Goal: Task Accomplishment & Management: Manage account settings

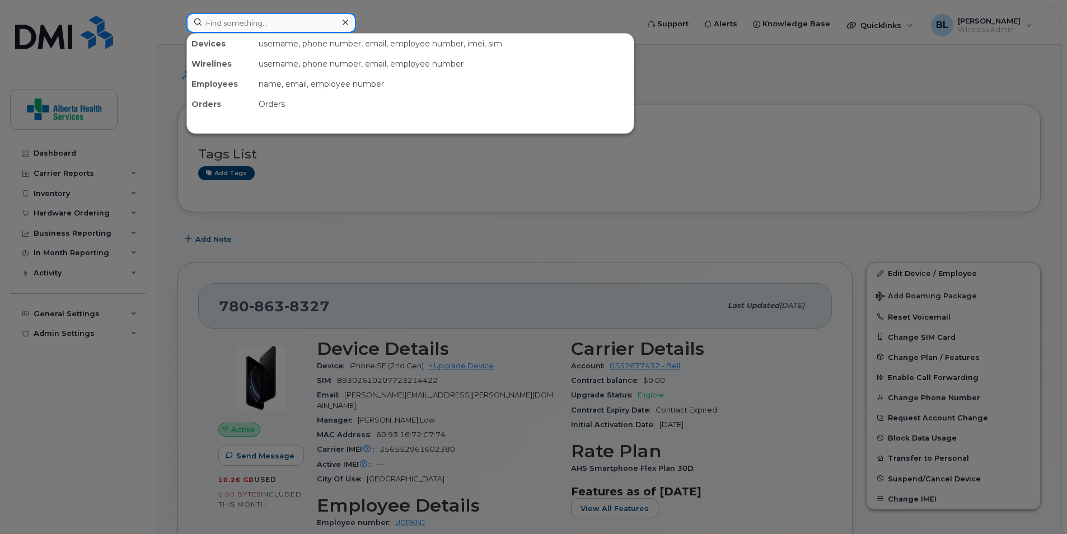
click at [268, 18] on input at bounding box center [271, 23] width 170 height 20
click at [272, 21] on input at bounding box center [271, 23] width 170 height 20
paste input "587-253-1249"
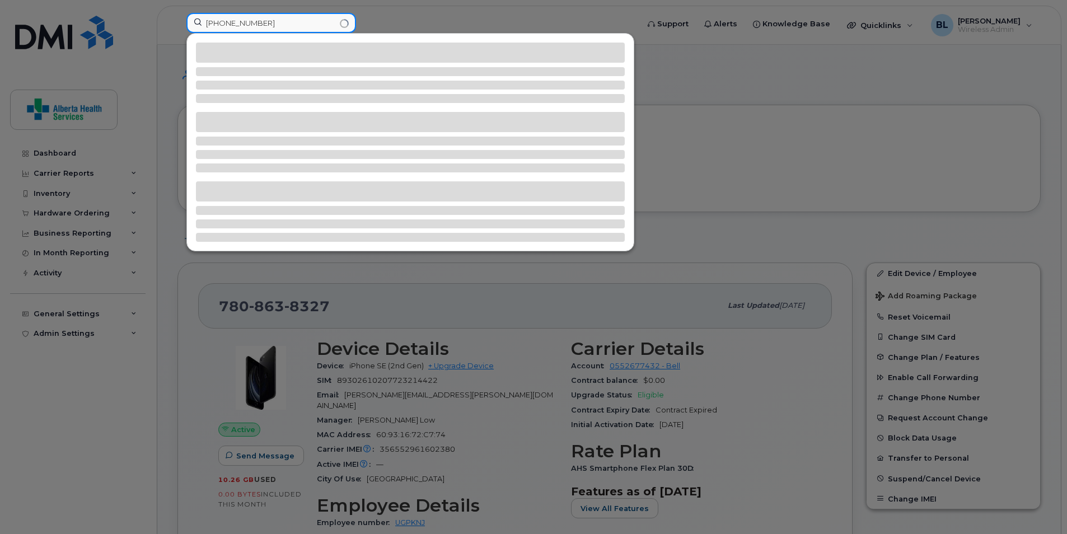
type input "587-253-1249"
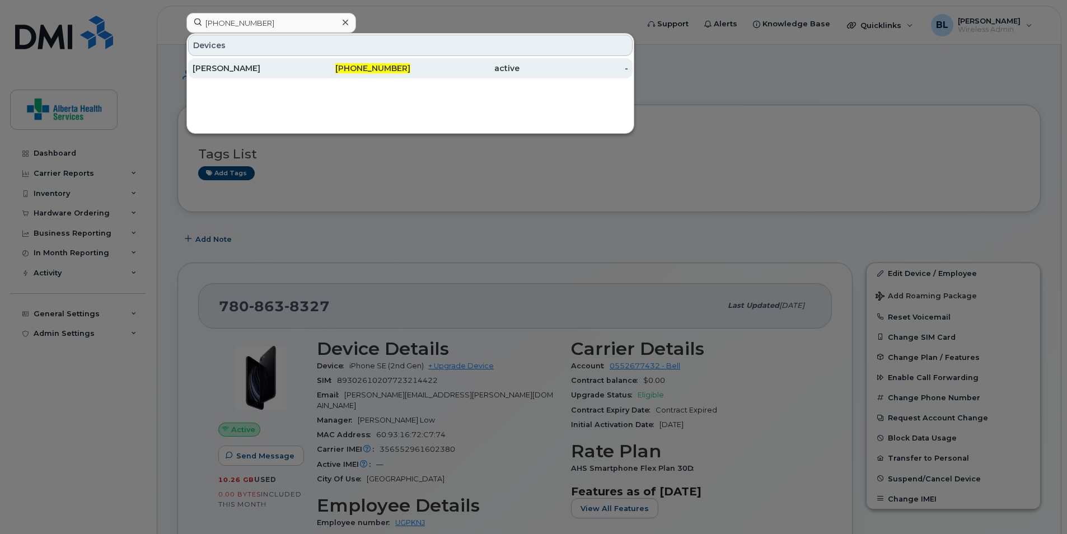
click at [232, 71] on div "[PERSON_NAME]" at bounding box center [247, 68] width 109 height 11
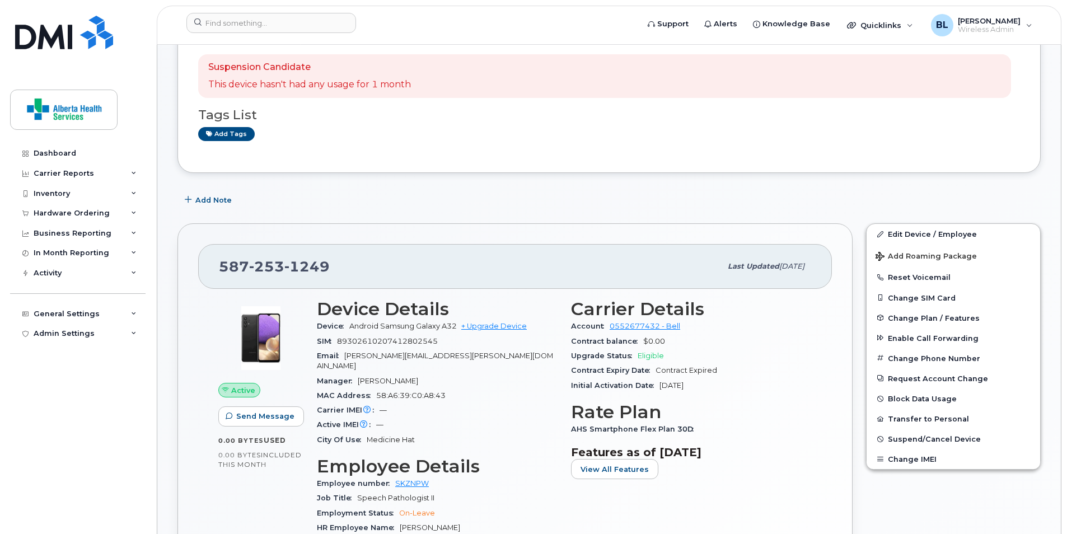
scroll to position [112, 0]
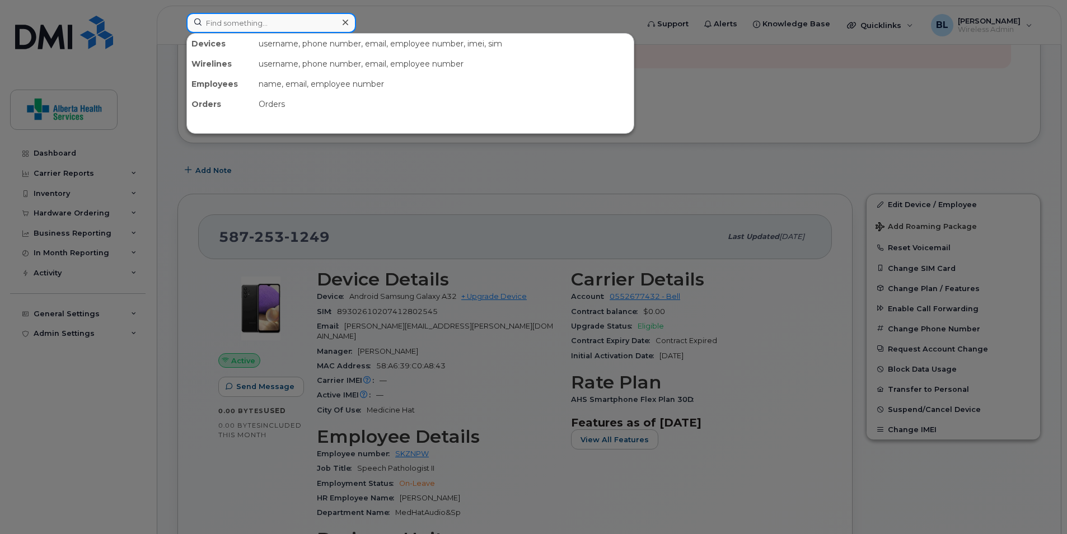
click at [288, 23] on input at bounding box center [271, 23] width 170 height 20
paste input "587-253-1249"
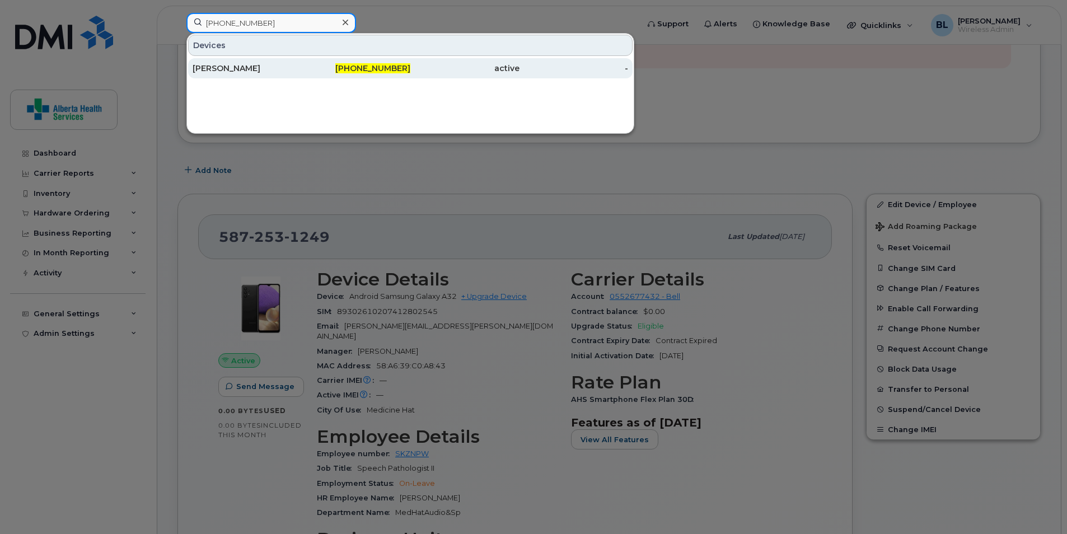
type input "587-253-1249"
click at [406, 66] on span "587-253-1249" at bounding box center [372, 68] width 75 height 10
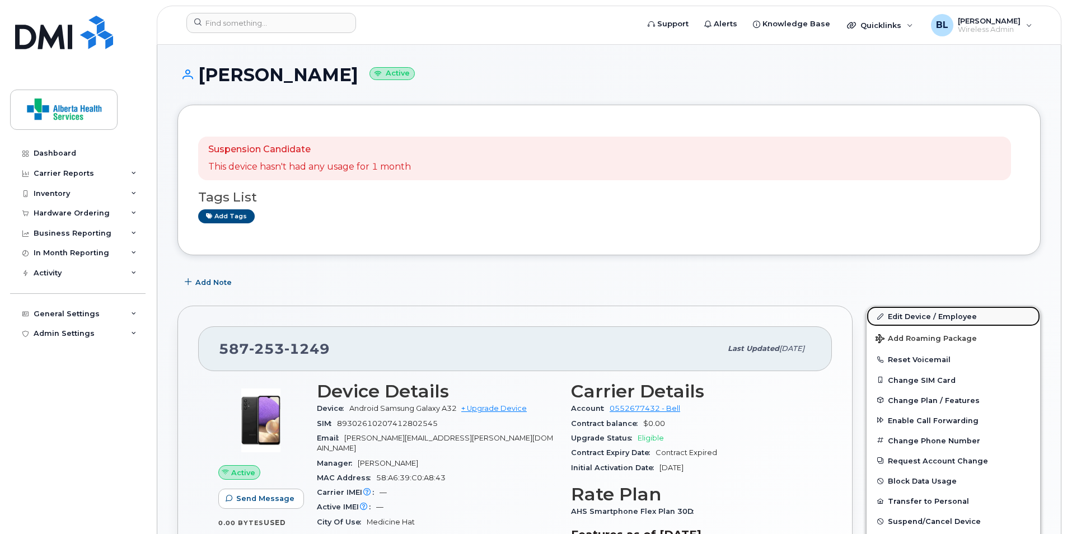
click at [910, 315] on link "Edit Device / Employee" at bounding box center [954, 316] width 174 height 20
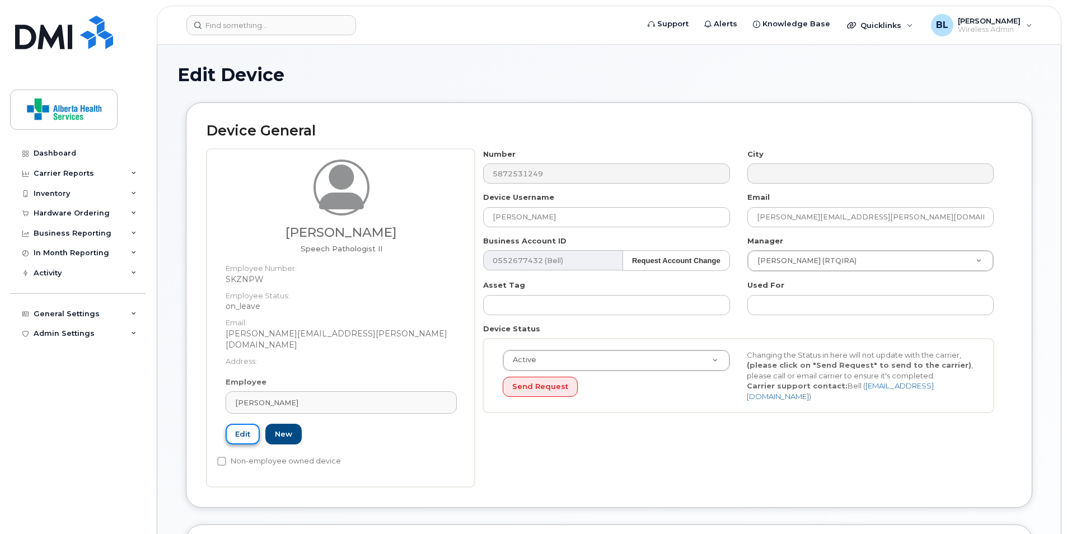
click at [242, 424] on link "Edit" at bounding box center [243, 434] width 34 height 21
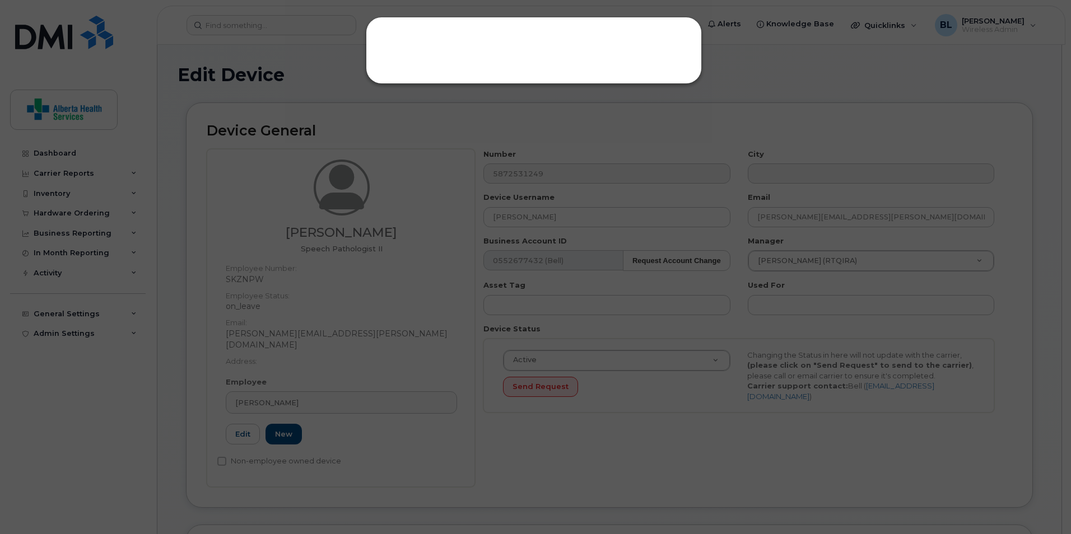
click at [673, 51] on div at bounding box center [534, 50] width 336 height 67
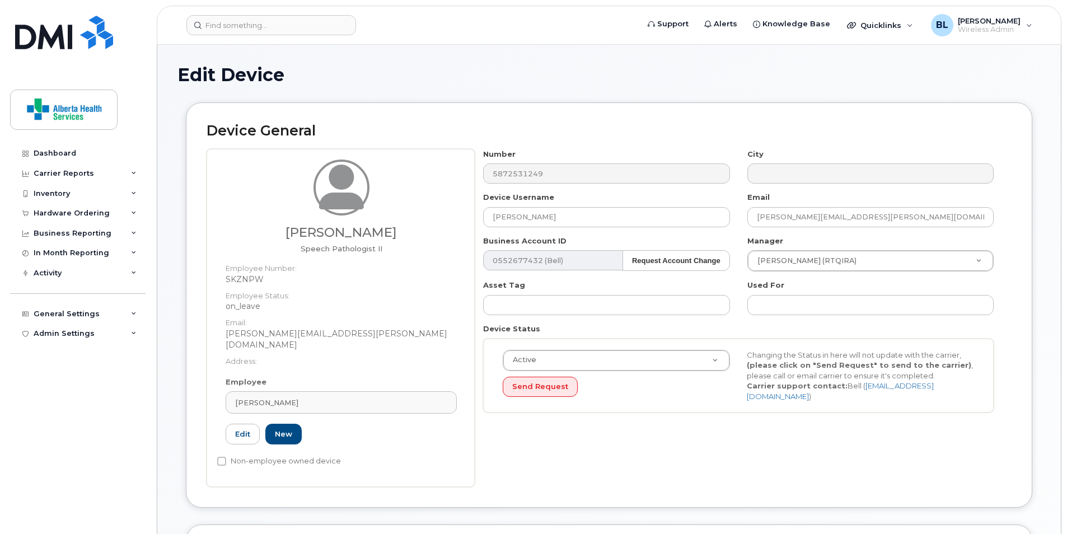
drag, startPoint x: 312, startPoint y: 384, endPoint x: 218, endPoint y: 385, distance: 94.6
click at [218, 385] on div "Employee Ashley Funk Type first three symbols or more SKZNPW Edit New" at bounding box center [341, 416] width 248 height 78
drag, startPoint x: 275, startPoint y: 390, endPoint x: 312, endPoint y: 402, distance: 38.2
click at [230, 391] on link "[PERSON_NAME]" at bounding box center [341, 402] width 231 height 22
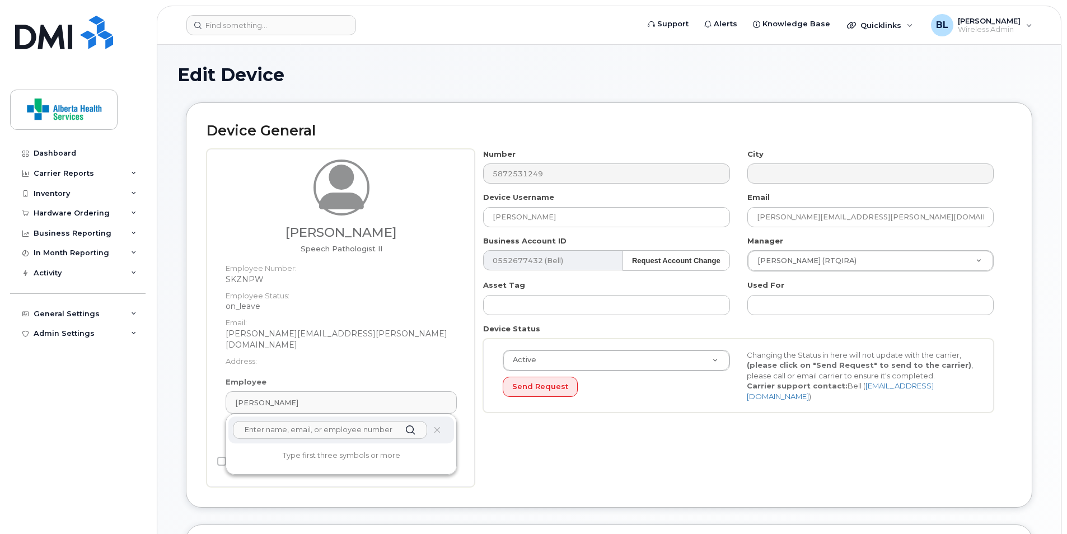
paste input "Ye-In Jung"
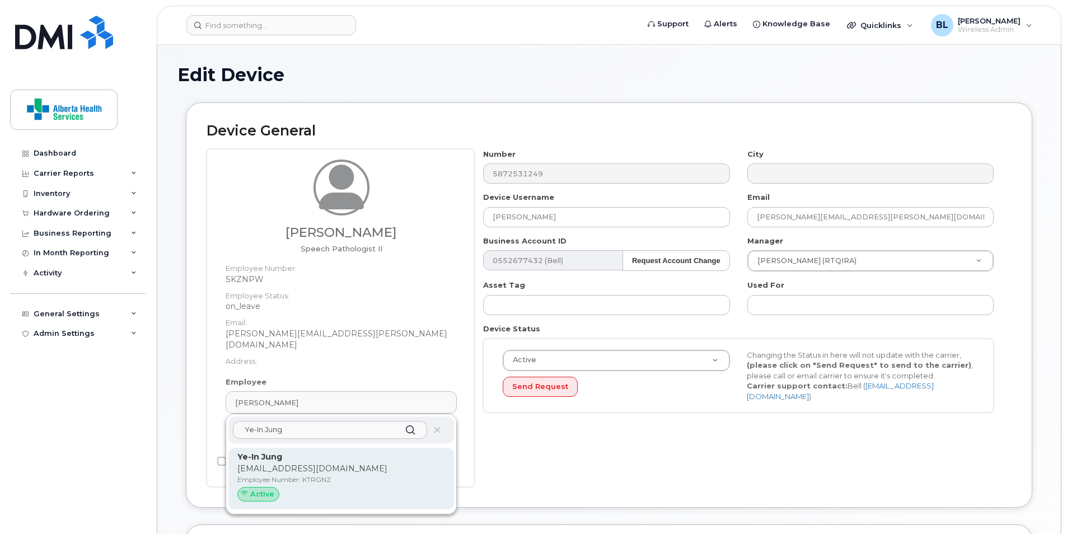
type input "Ye-In Jung"
click at [265, 475] on p "Employee Number: KTRGNZ" at bounding box center [341, 480] width 208 height 10
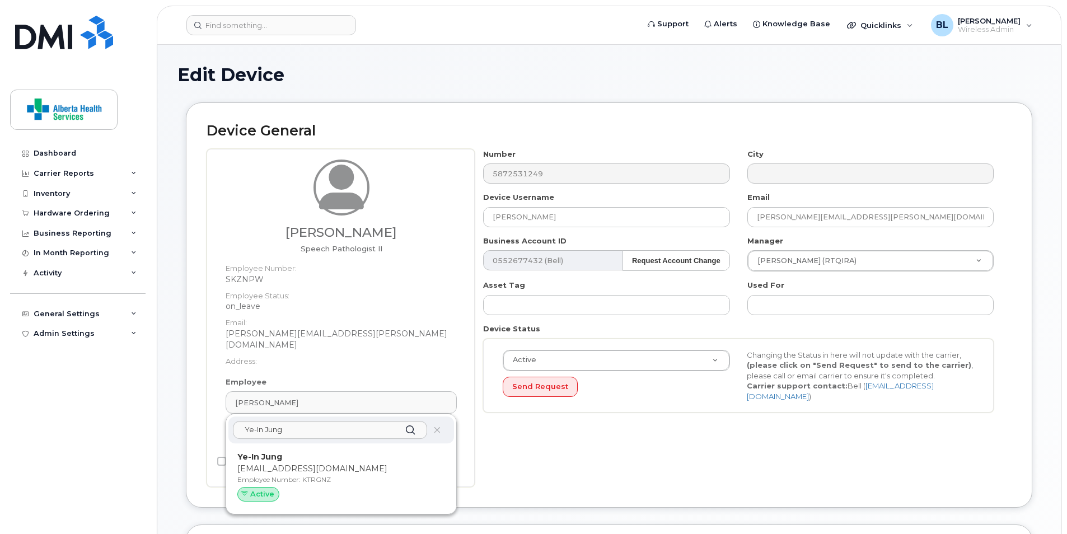
type input "KTRGNZ"
type input "Ye-In Jung"
type input "[EMAIL_ADDRESS][DOMAIN_NAME]"
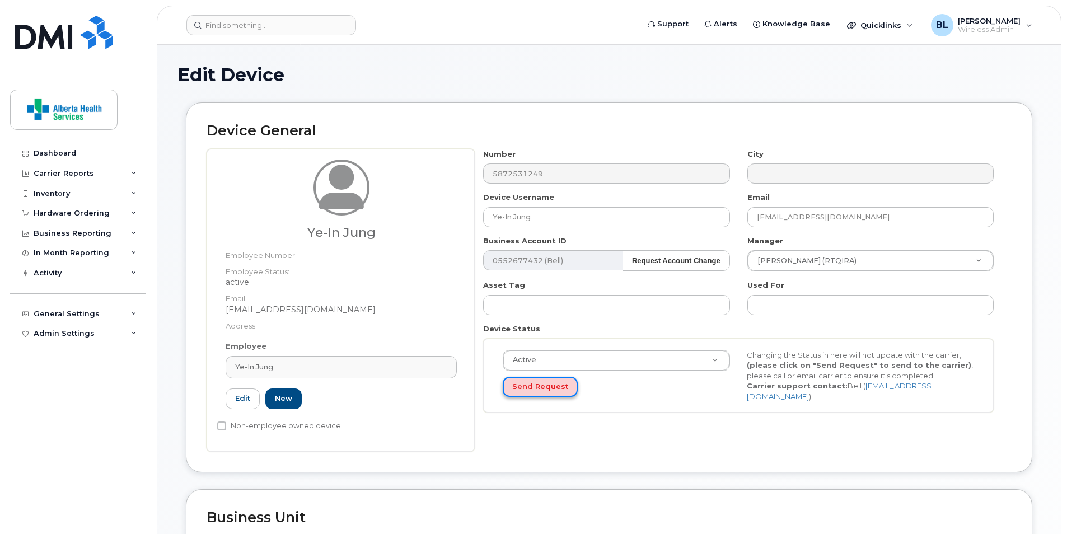
click at [556, 385] on button "Send Request" at bounding box center [540, 387] width 75 height 21
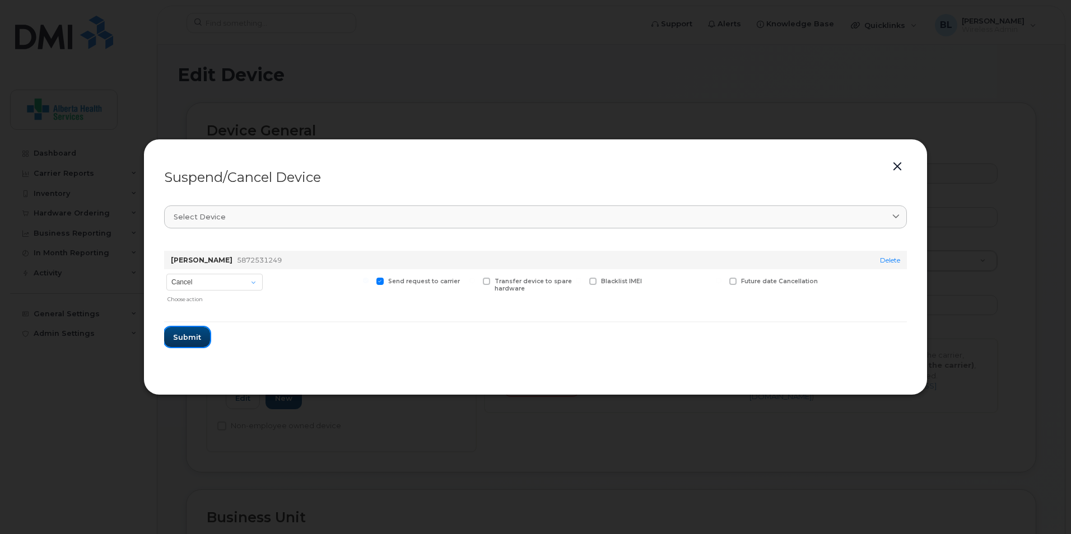
click at [195, 340] on span "Submit" at bounding box center [187, 337] width 28 height 11
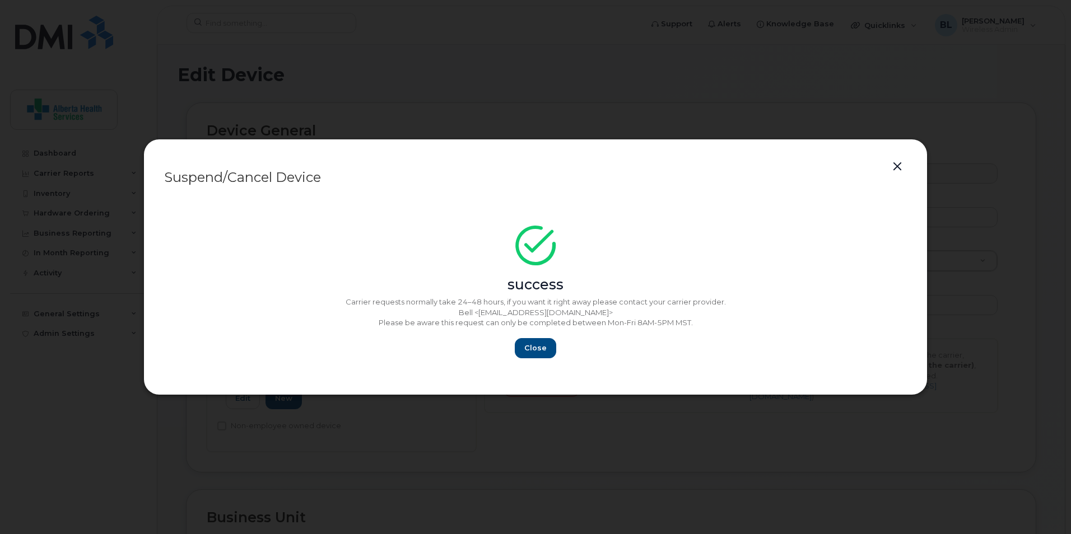
click at [902, 163] on button "button" at bounding box center [897, 167] width 17 height 16
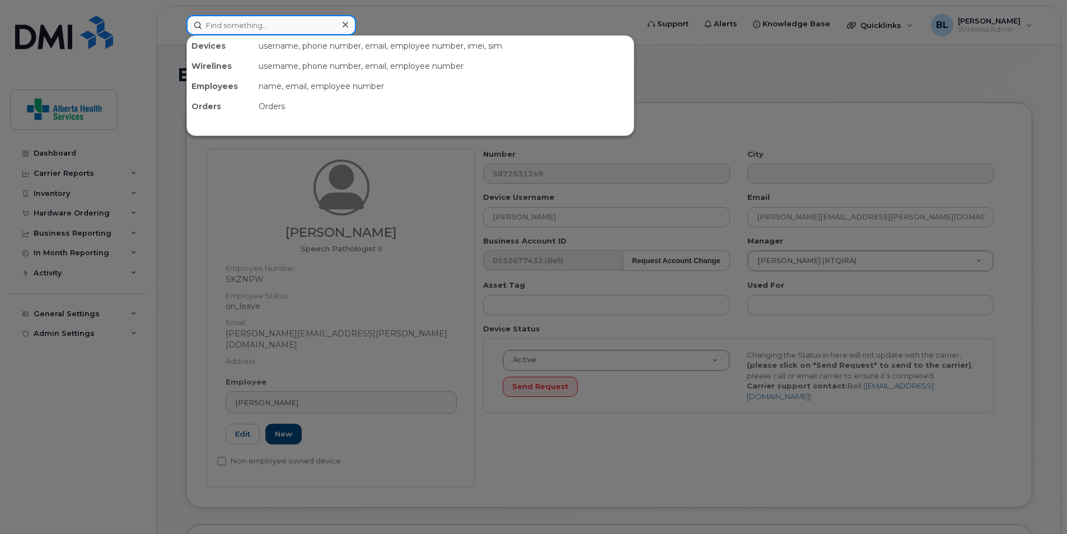
click at [260, 27] on input at bounding box center [271, 25] width 170 height 20
click at [284, 21] on input at bounding box center [271, 25] width 170 height 20
paste input "[PHONE_NUMBER]"
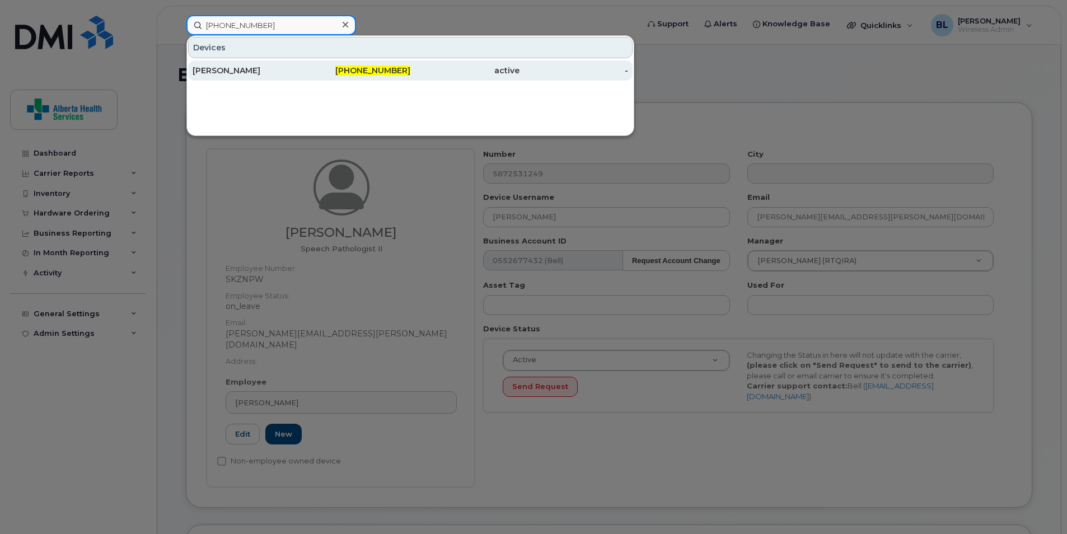
type input "587-253-1249"
click at [240, 71] on div "[PERSON_NAME]" at bounding box center [247, 70] width 109 height 11
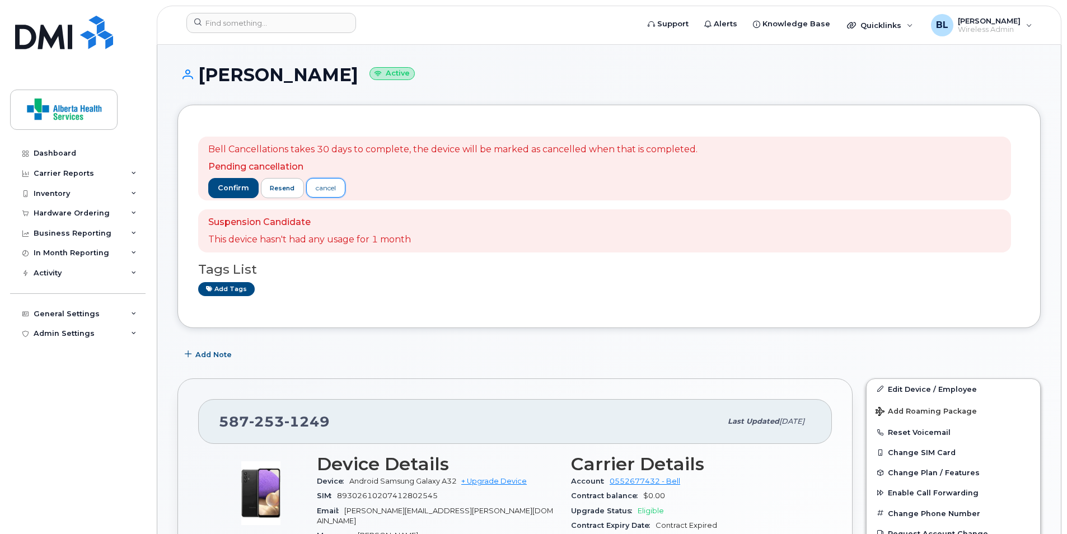
click at [334, 189] on div "cancel" at bounding box center [326, 188] width 20 height 10
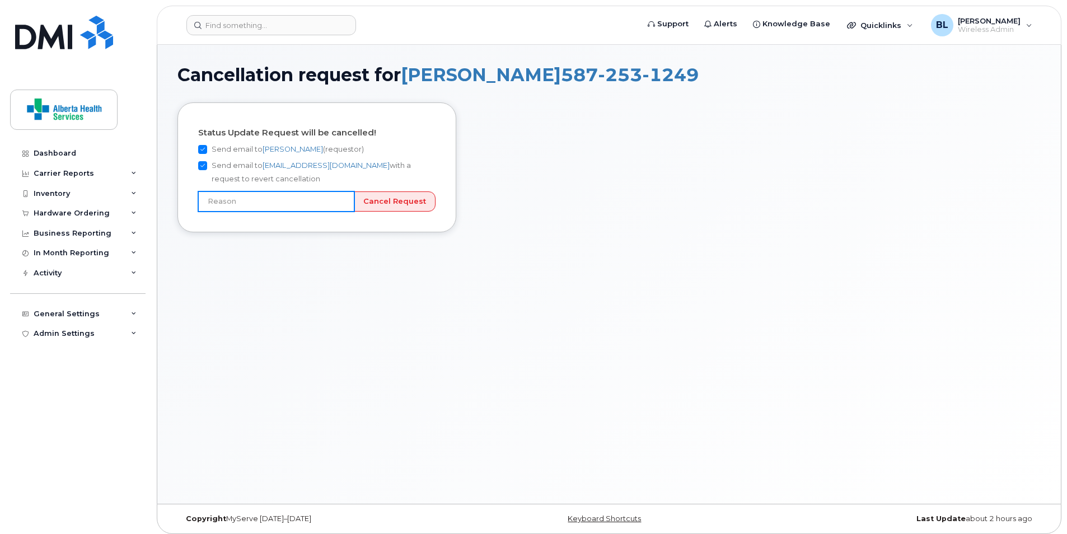
click at [334, 202] on input "text" at bounding box center [276, 201] width 156 height 20
type input "Picked number by mistake"
click at [346, 203] on input "Picked number by mistake" at bounding box center [276, 201] width 156 height 20
click at [376, 203] on input "Cancel Request" at bounding box center [395, 201] width 82 height 21
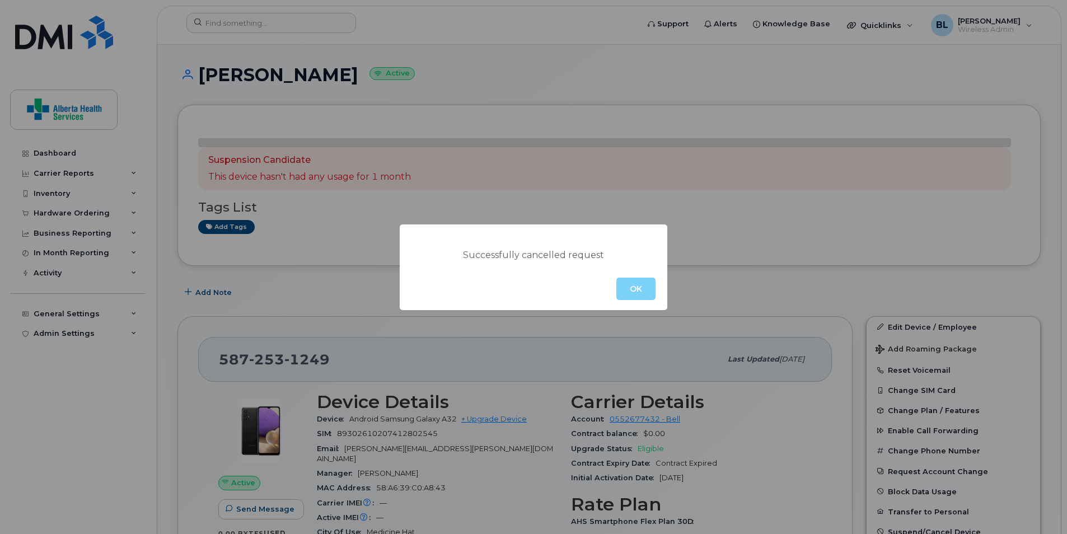
click at [626, 276] on div "OK" at bounding box center [534, 289] width 268 height 43
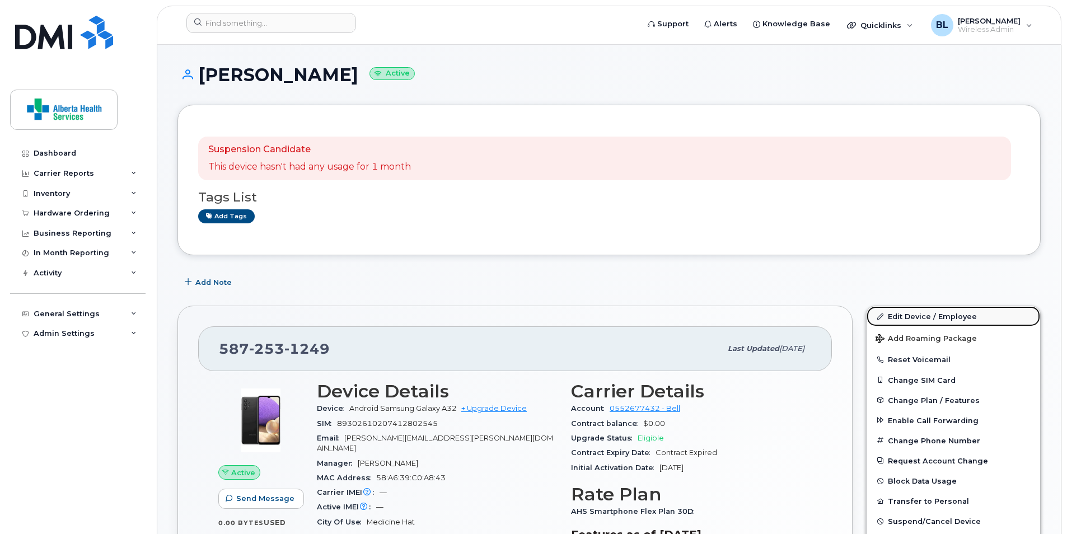
click at [955, 319] on link "Edit Device / Employee" at bounding box center [954, 316] width 174 height 20
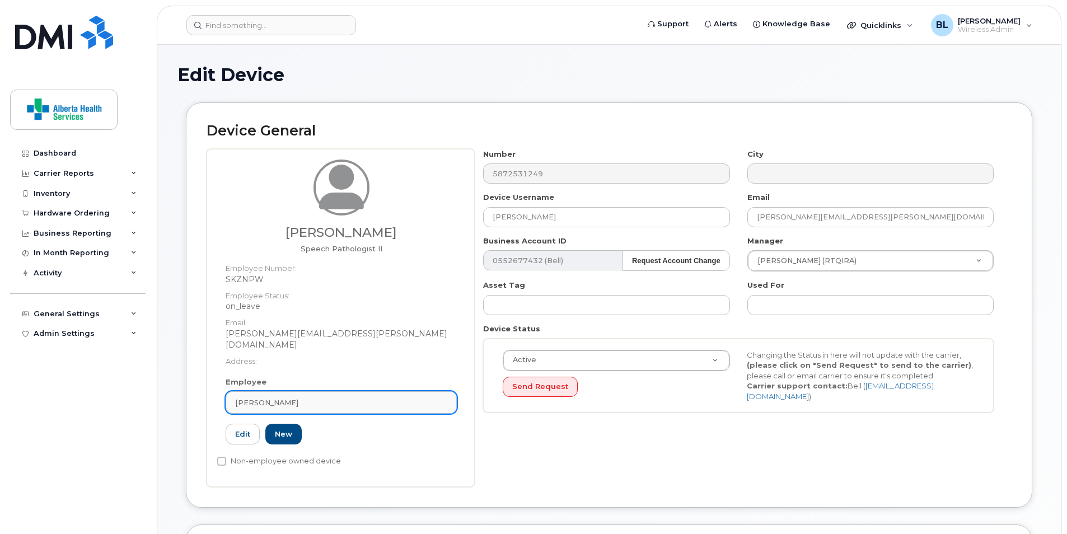
click at [300, 391] on link "[PERSON_NAME]" at bounding box center [341, 402] width 231 height 22
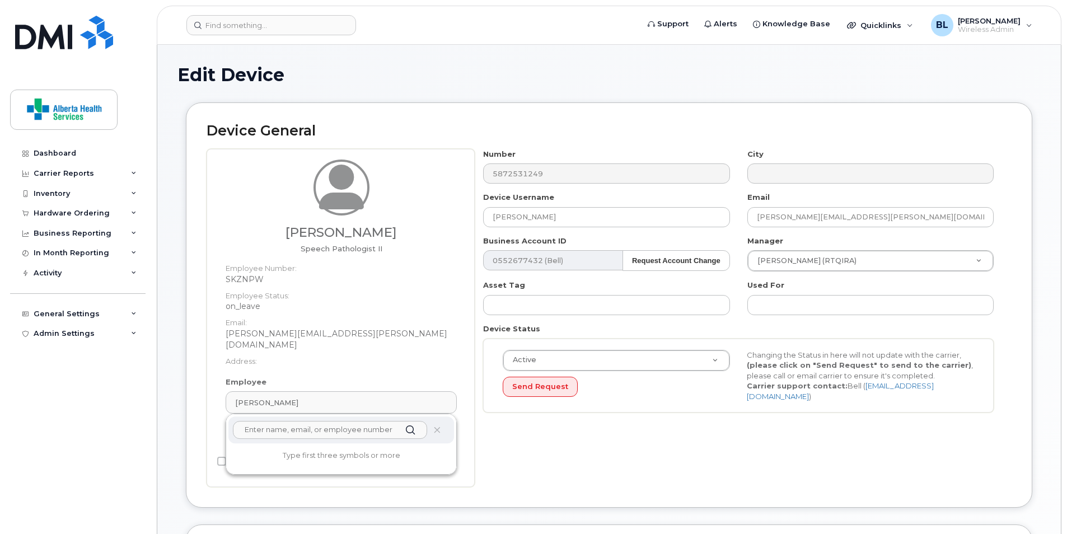
paste input "[PHONE_NUMBER]"
type input "[PHONE_NUMBER]"
click at [290, 398] on div "[PERSON_NAME]" at bounding box center [341, 403] width 212 height 11
drag, startPoint x: 290, startPoint y: 391, endPoint x: 270, endPoint y: 391, distance: 20.2
click at [270, 398] on div "[PERSON_NAME]" at bounding box center [341, 403] width 212 height 11
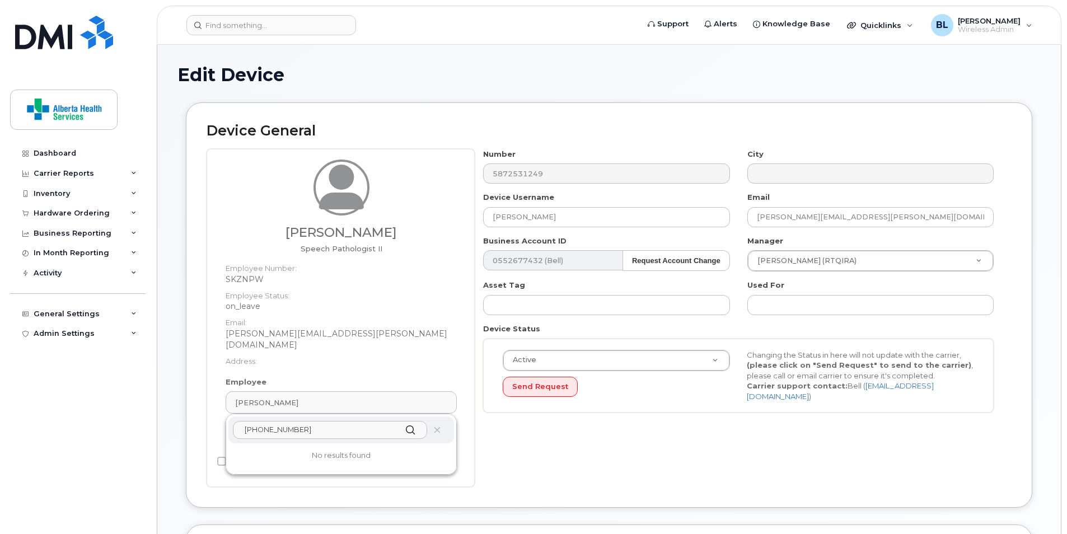
drag, startPoint x: 307, startPoint y: 423, endPoint x: 170, endPoint y: 405, distance: 137.7
click at [174, 407] on div "Edit Device Device General Ashley Funk Speech Pathologist II Employee Number: S…" at bounding box center [609, 515] width 904 height 940
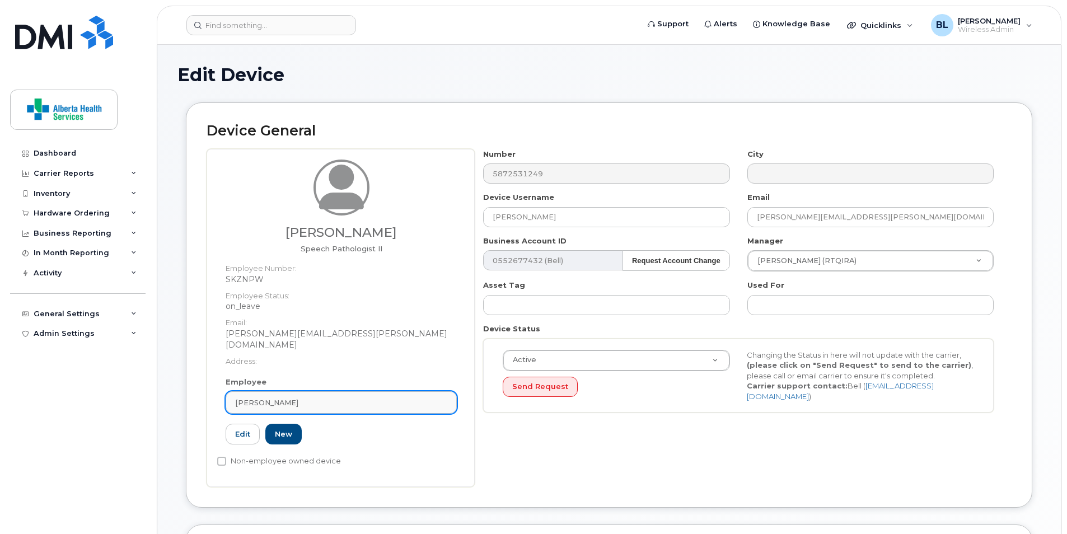
click at [305, 398] on div "[PERSON_NAME]" at bounding box center [341, 403] width 212 height 11
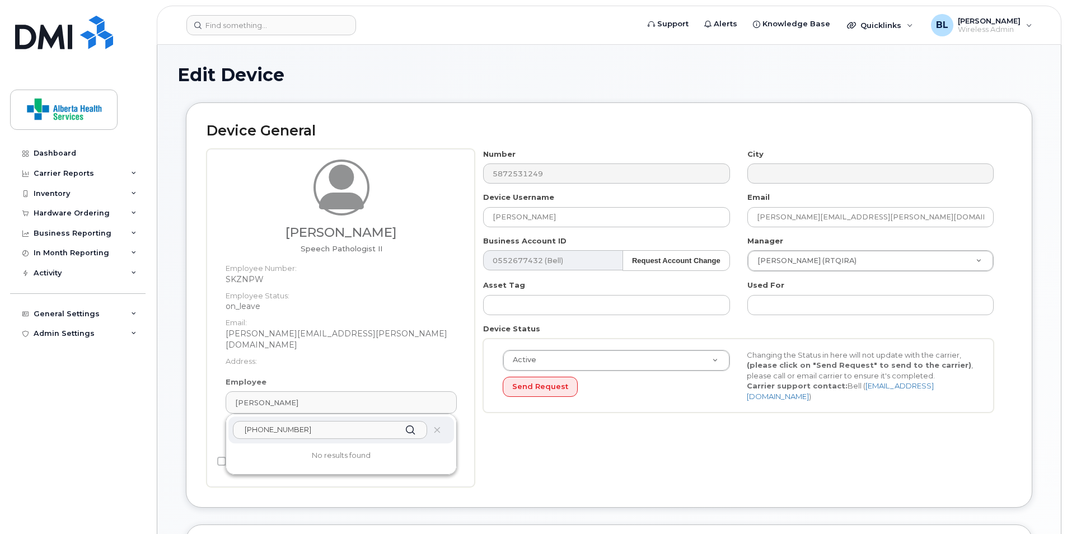
click at [315, 421] on input "587-253-1249" at bounding box center [330, 430] width 194 height 18
drag, startPoint x: 295, startPoint y: 417, endPoint x: 167, endPoint y: 400, distance: 128.8
click at [167, 400] on div "Edit Device Device General Ashley Funk Speech Pathologist II Employee Number: S…" at bounding box center [609, 515] width 904 height 940
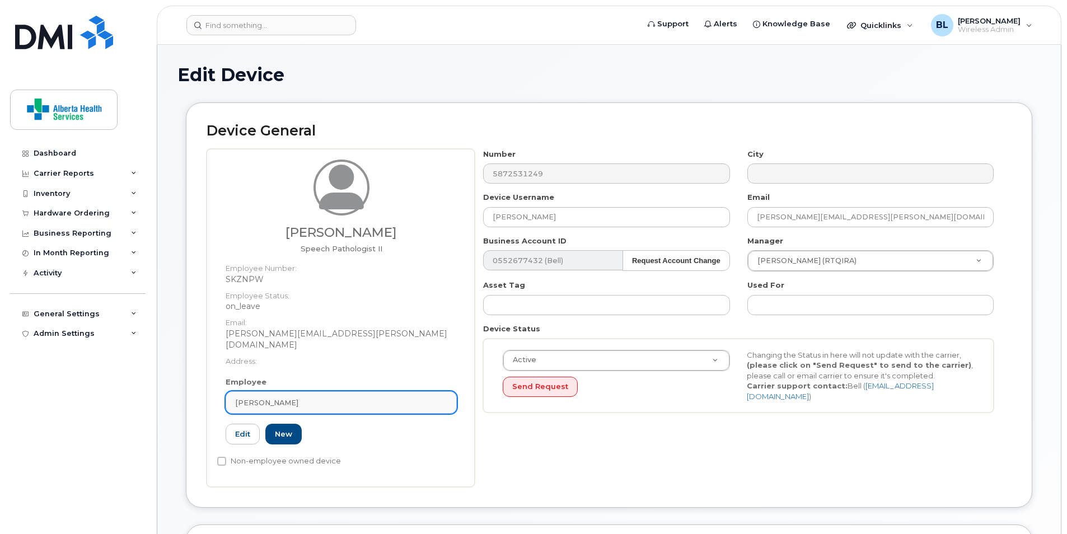
click at [330, 398] on link "[PERSON_NAME]" at bounding box center [341, 402] width 231 height 22
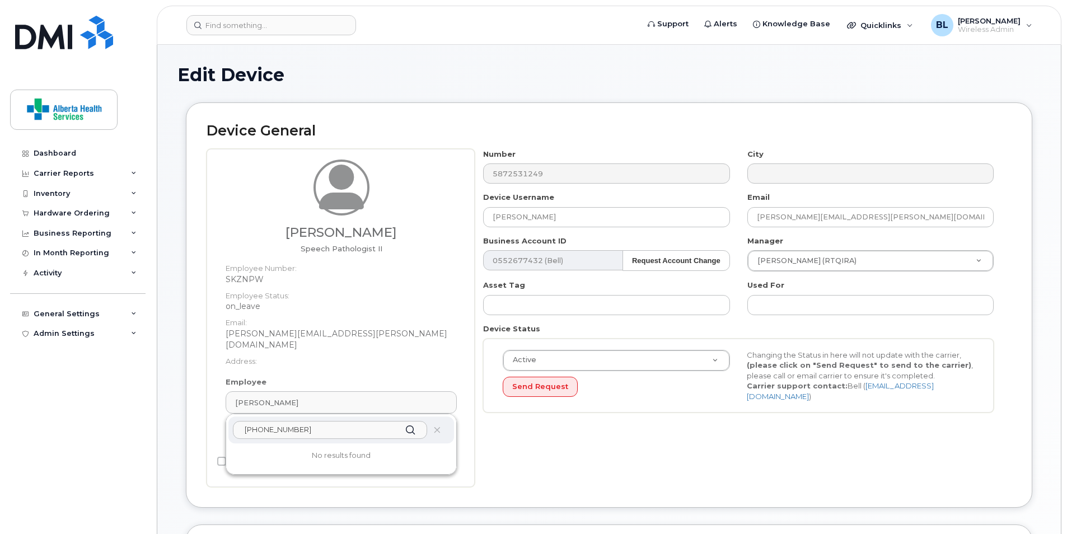
type input "Saving..."
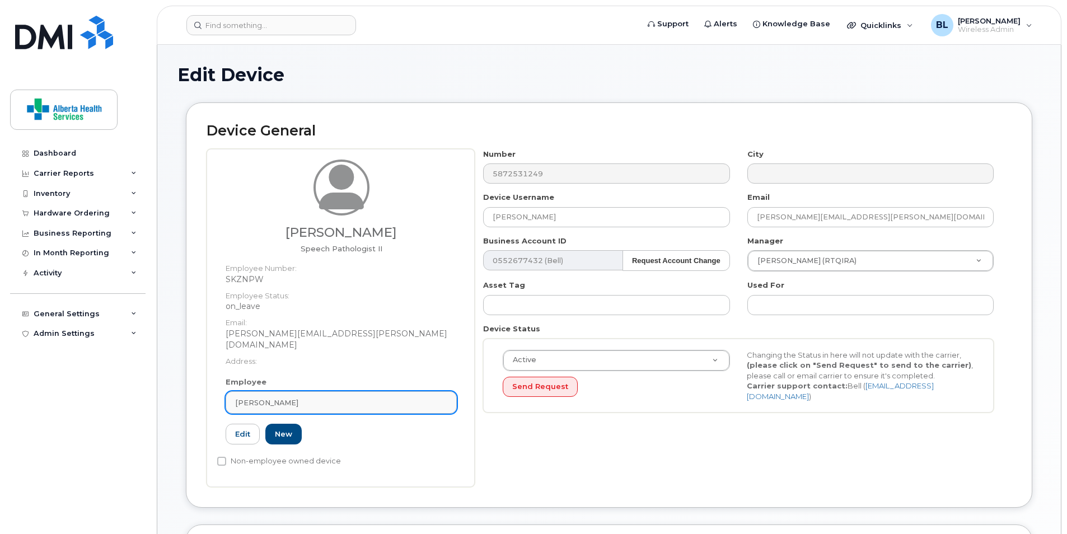
click at [301, 398] on div "[PERSON_NAME]" at bounding box center [341, 403] width 212 height 11
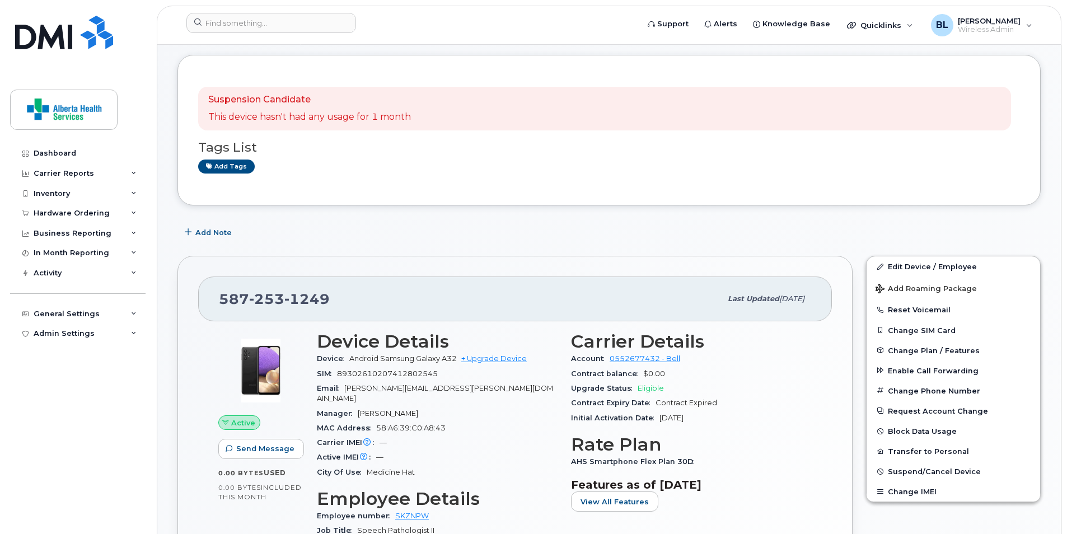
scroll to position [224, 0]
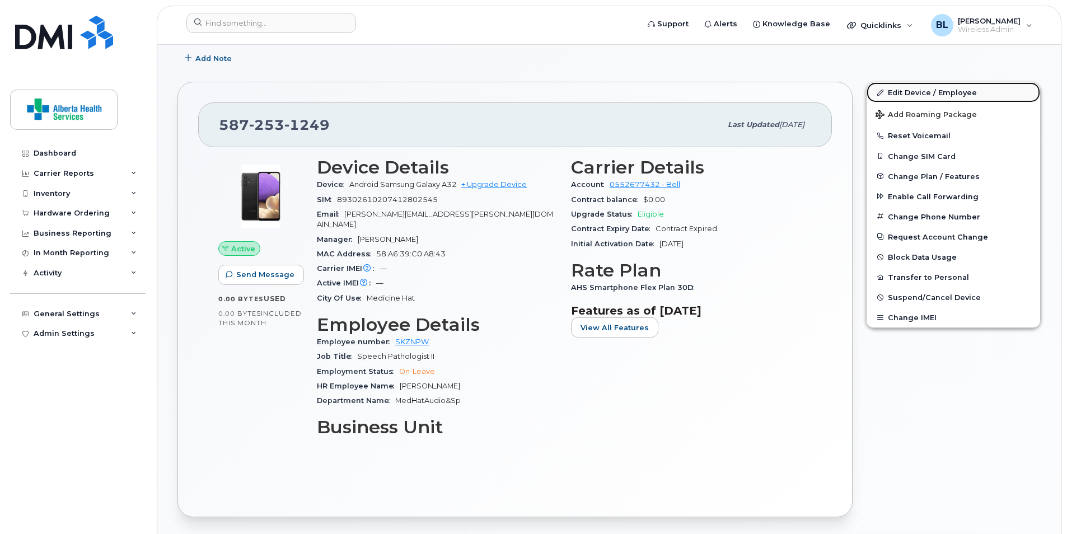
click at [948, 92] on link "Edit Device / Employee" at bounding box center [954, 92] width 174 height 20
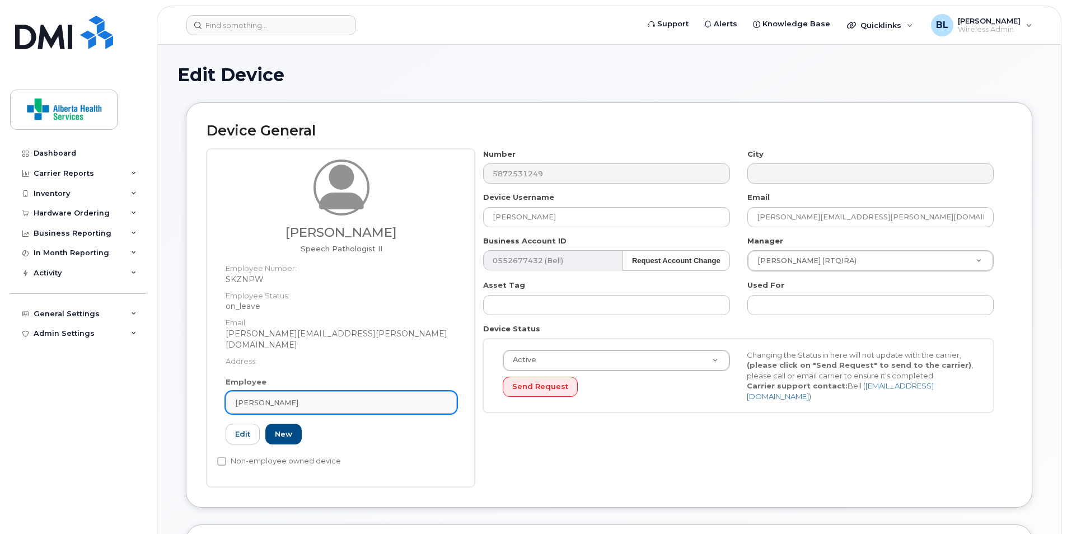
click at [303, 399] on link "[PERSON_NAME]" at bounding box center [341, 402] width 231 height 22
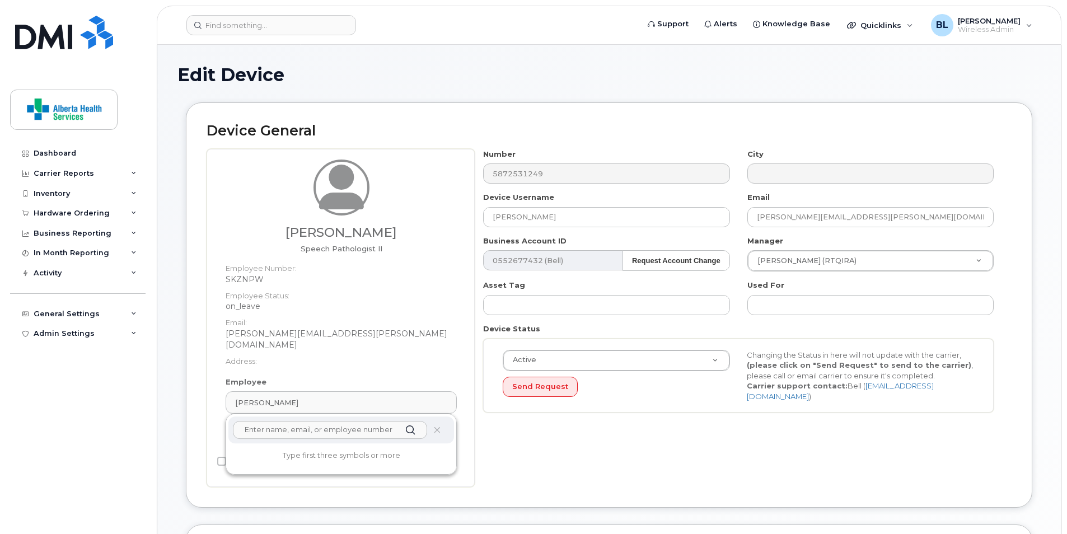
paste input "Ye-In Jung"
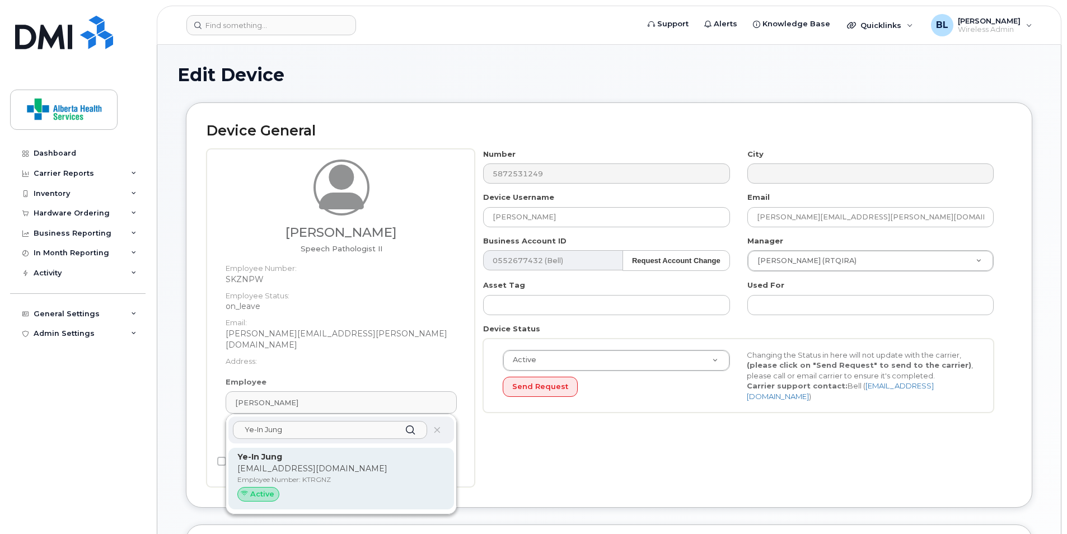
type input "Ye-In Jung"
click at [258, 487] on div "Active" at bounding box center [258, 494] width 42 height 15
click at [265, 489] on span "Active" at bounding box center [262, 494] width 24 height 11
click at [357, 463] on p "Ye-In.Jung@albertahealthservices.ca" at bounding box center [341, 469] width 208 height 12
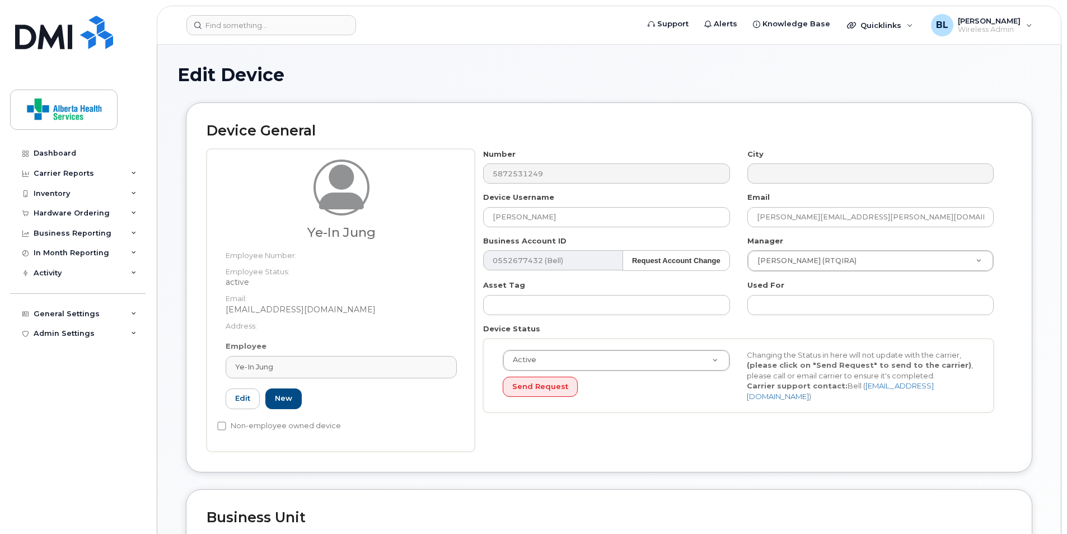
type input "KTRGNZ"
type input "Ye-In Jung"
type input "[EMAIL_ADDRESS][DOMAIN_NAME]"
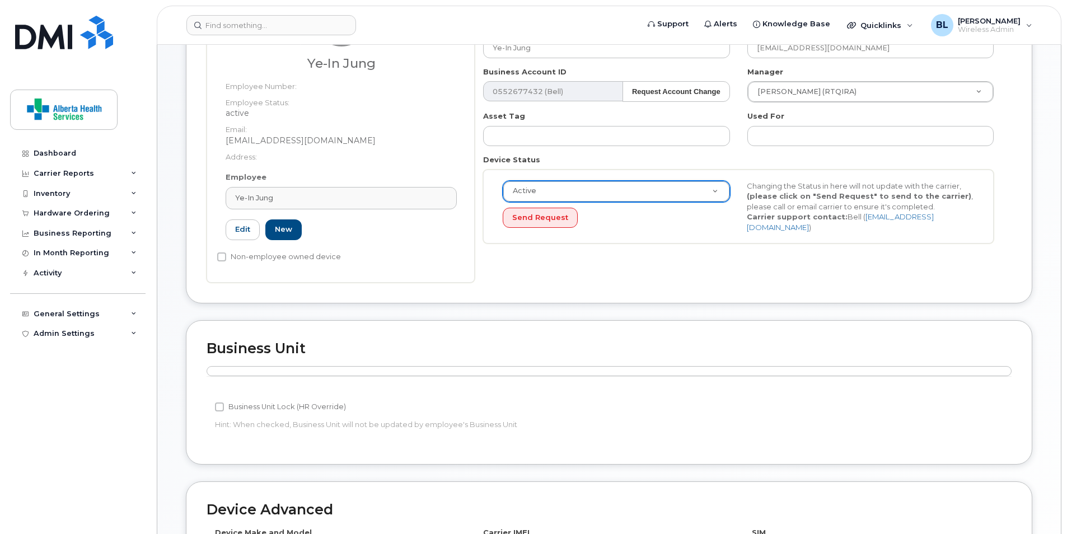
scroll to position [448, 0]
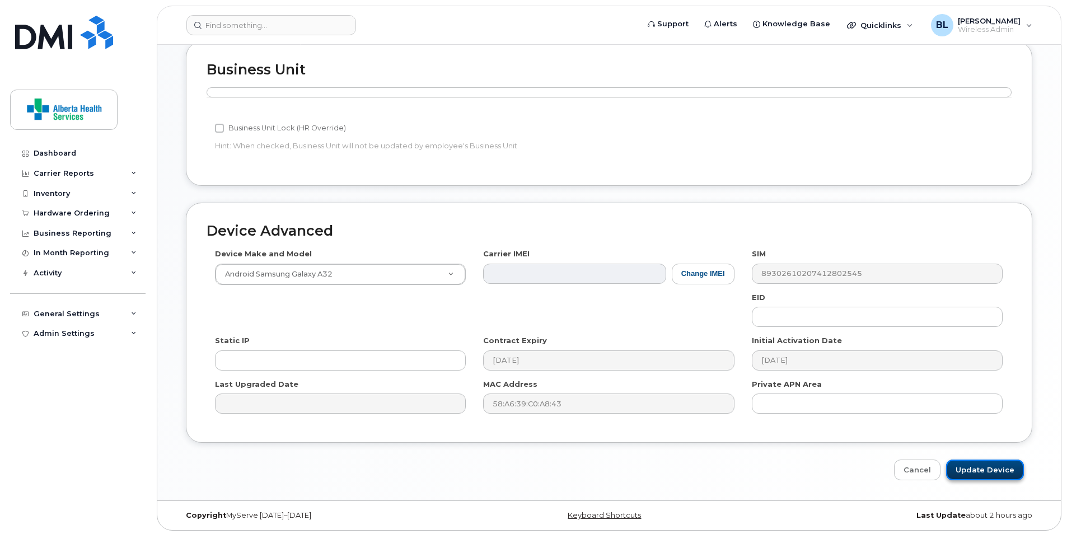
click at [1012, 469] on input "Update Device" at bounding box center [985, 470] width 78 height 21
type input "Saving..."
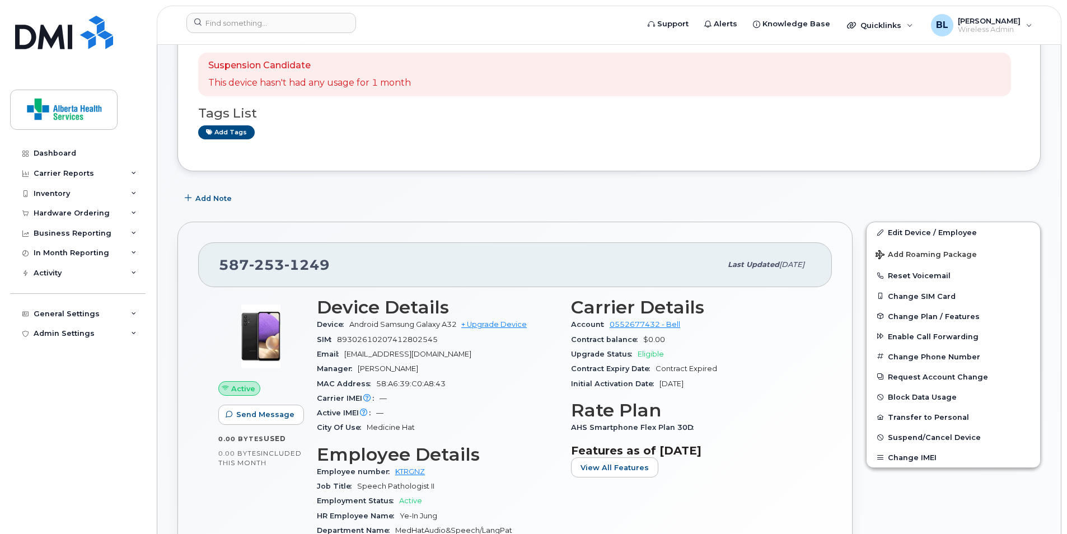
scroll to position [112, 0]
